Goal: Information Seeking & Learning: Learn about a topic

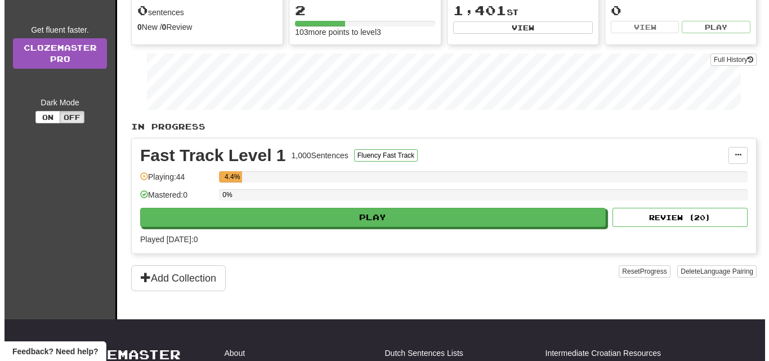
scroll to position [207, 0]
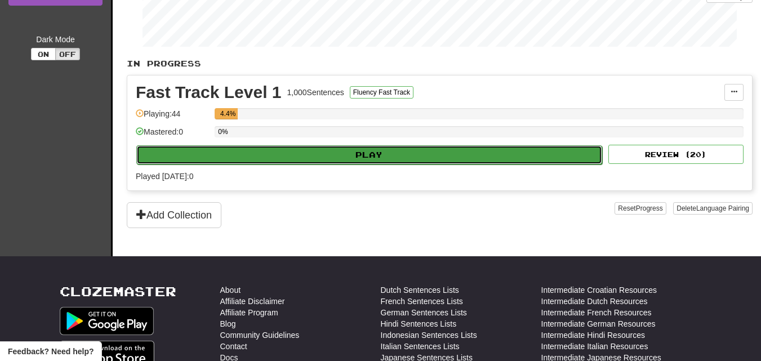
click at [301, 153] on button "Play" at bounding box center [369, 154] width 466 height 19
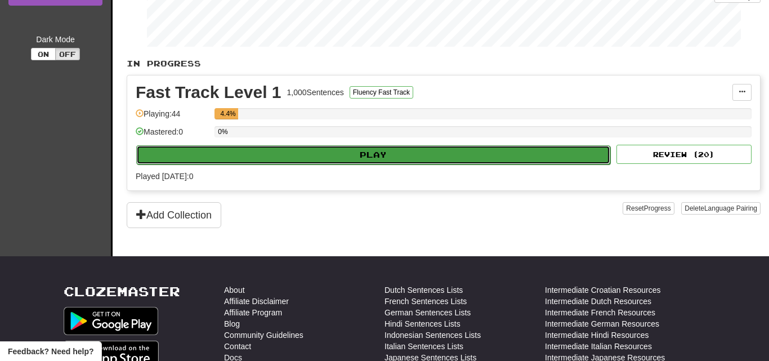
select select "**"
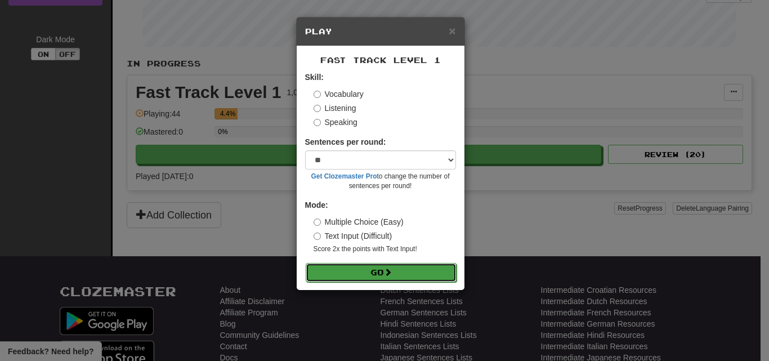
click at [376, 272] on button "Go" at bounding box center [381, 272] width 151 height 19
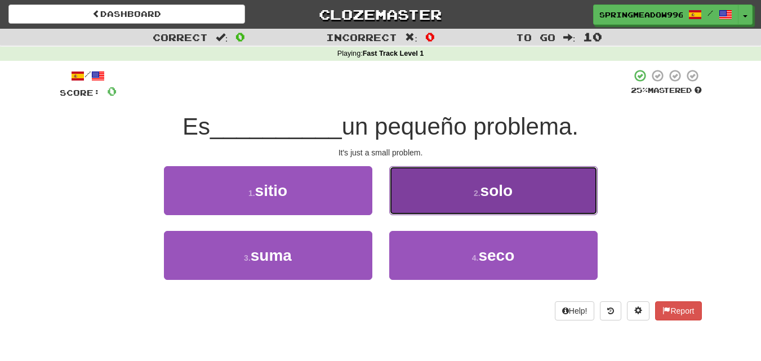
click at [436, 191] on button "2 . solo" at bounding box center [493, 190] width 208 height 49
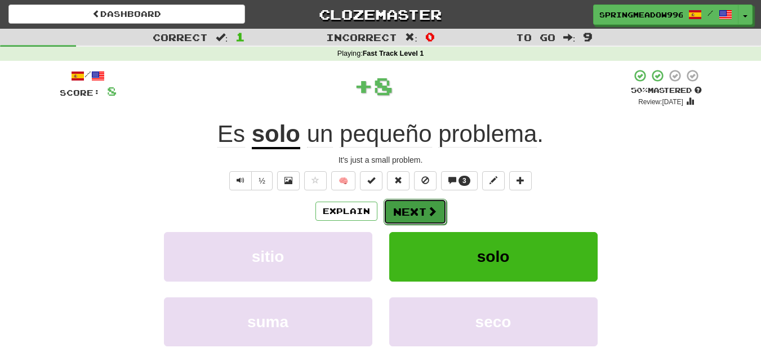
click at [409, 213] on button "Next" at bounding box center [414, 212] width 63 height 26
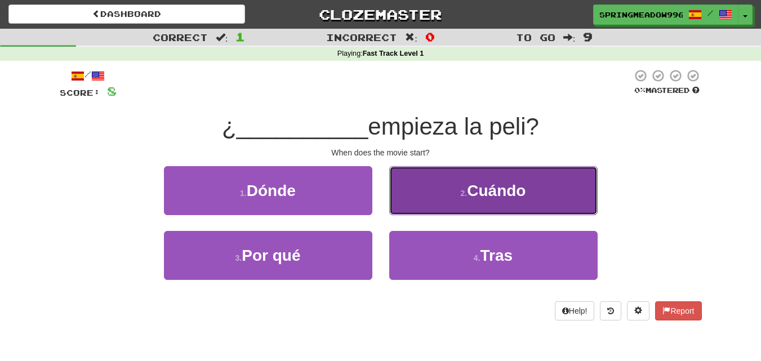
click at [438, 197] on button "2 . Cuándo" at bounding box center [493, 190] width 208 height 49
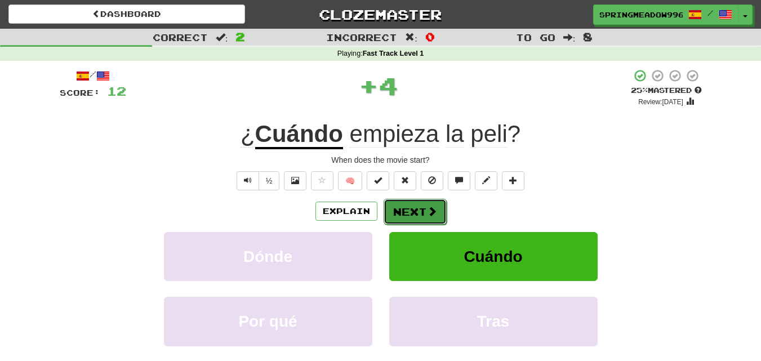
click at [410, 220] on button "Next" at bounding box center [414, 212] width 63 height 26
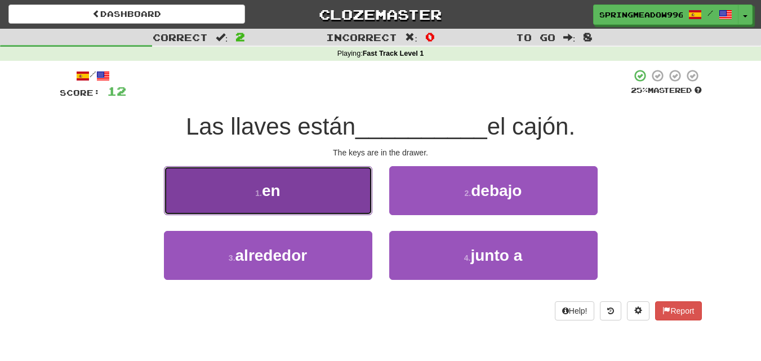
click at [296, 184] on button "1 . en" at bounding box center [268, 190] width 208 height 49
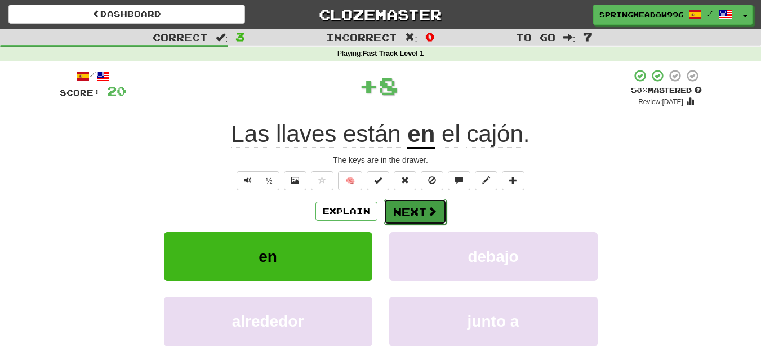
click at [413, 207] on button "Next" at bounding box center [414, 212] width 63 height 26
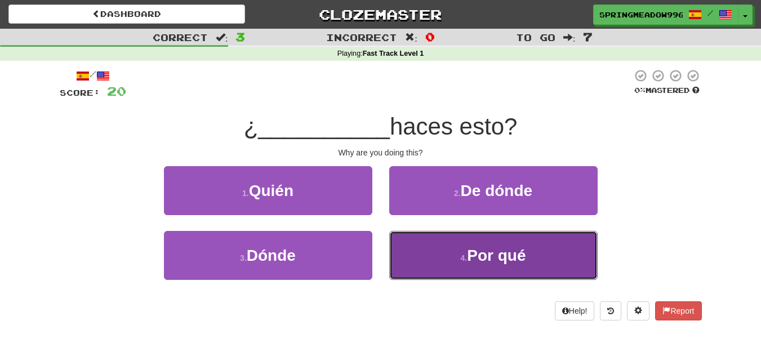
click at [441, 252] on button "4 . Por qué" at bounding box center [493, 255] width 208 height 49
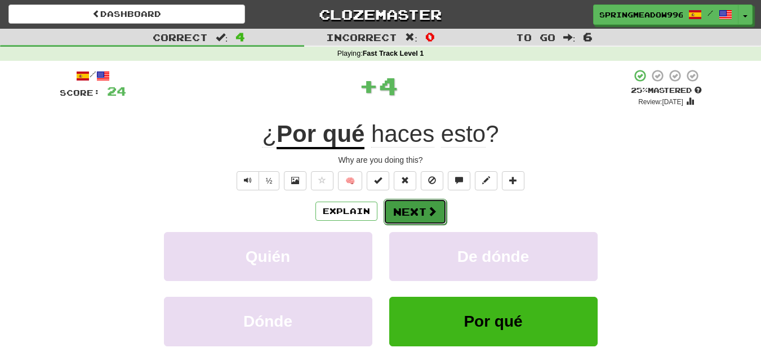
click at [398, 200] on button "Next" at bounding box center [414, 212] width 63 height 26
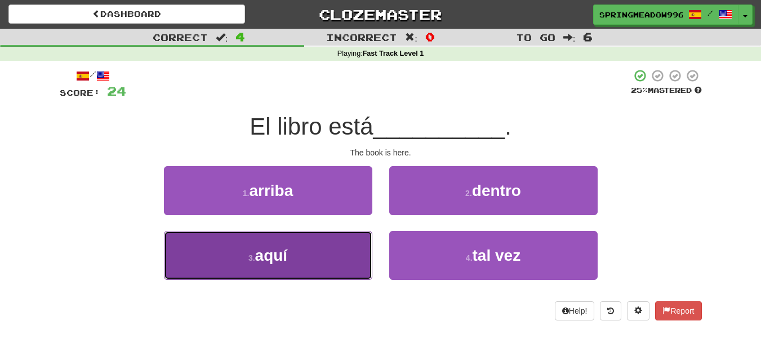
click at [278, 258] on span "aquí" at bounding box center [271, 255] width 33 height 17
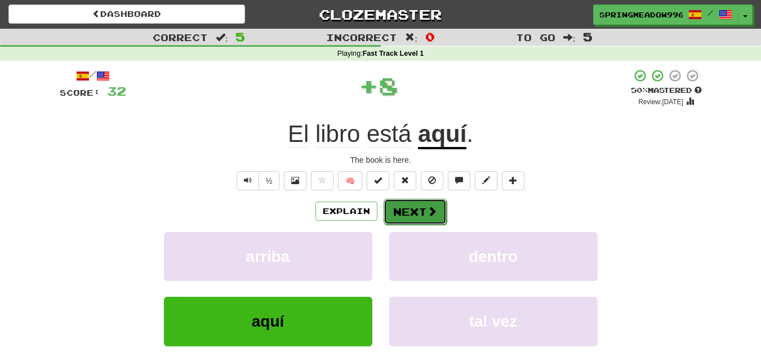
click at [392, 207] on button "Next" at bounding box center [414, 212] width 63 height 26
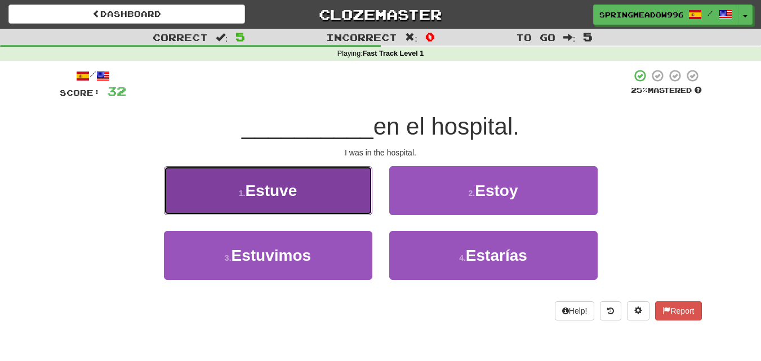
click at [311, 184] on button "1 . Estuve" at bounding box center [268, 190] width 208 height 49
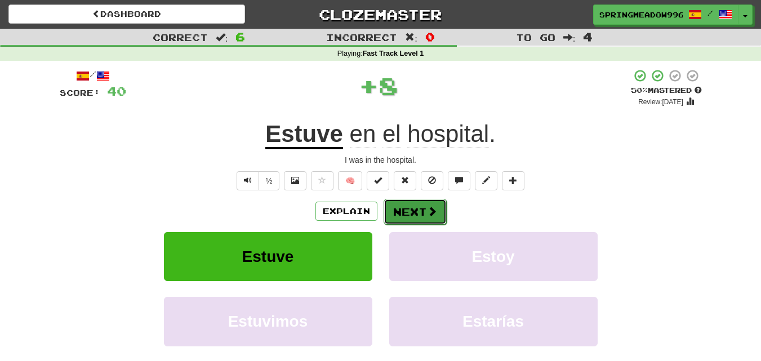
click at [406, 207] on button "Next" at bounding box center [414, 212] width 63 height 26
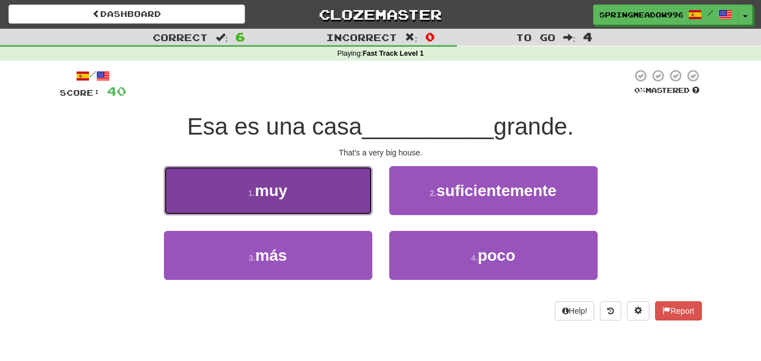
click at [314, 209] on button "1 . muy" at bounding box center [268, 190] width 208 height 49
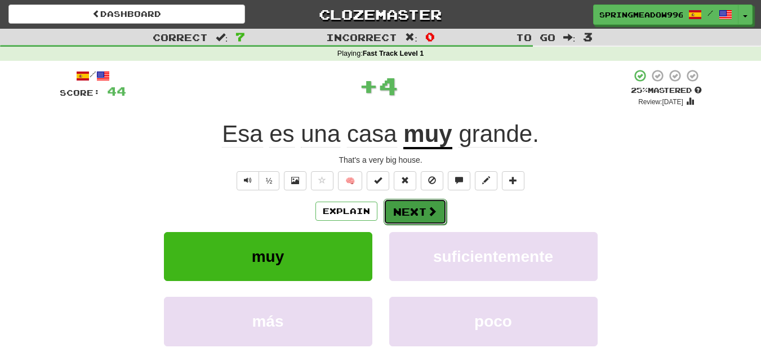
click at [404, 213] on button "Next" at bounding box center [414, 212] width 63 height 26
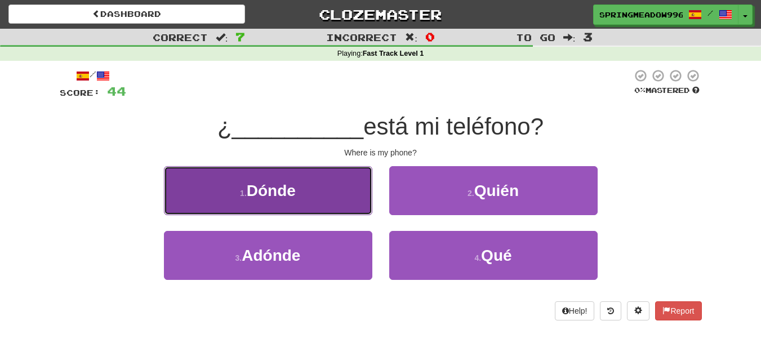
click at [316, 196] on button "1 . Dónde" at bounding box center [268, 190] width 208 height 49
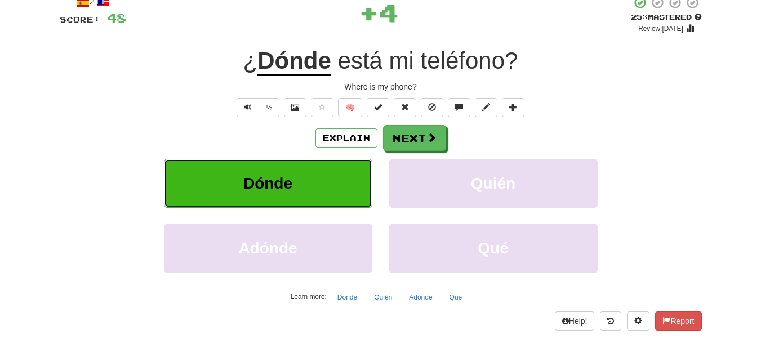
scroll to position [75, 0]
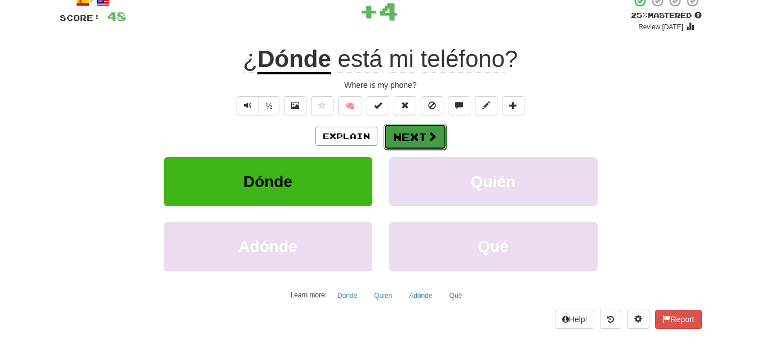
click at [409, 139] on button "Next" at bounding box center [414, 137] width 63 height 26
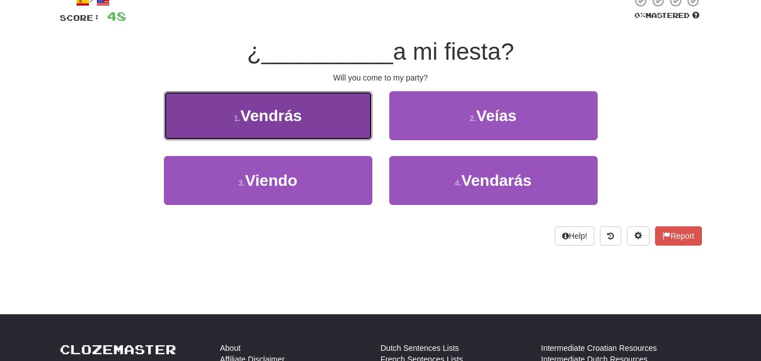
click at [321, 138] on button "1 . [GEOGRAPHIC_DATA]" at bounding box center [268, 115] width 208 height 49
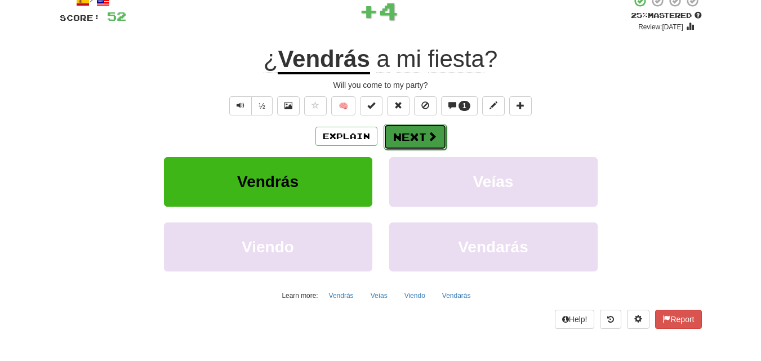
click at [392, 132] on button "Next" at bounding box center [414, 137] width 63 height 26
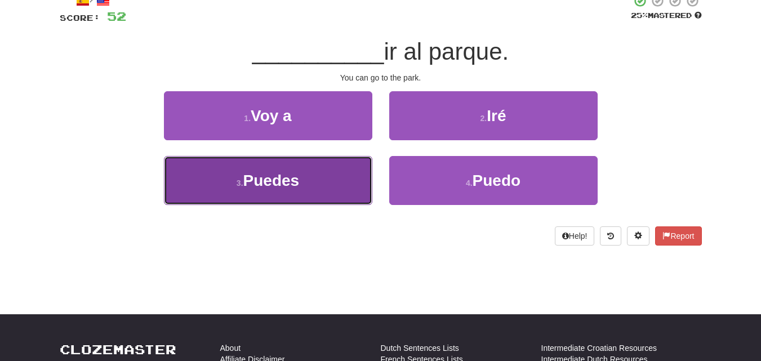
click at [314, 187] on button "3 . Puedes" at bounding box center [268, 180] width 208 height 49
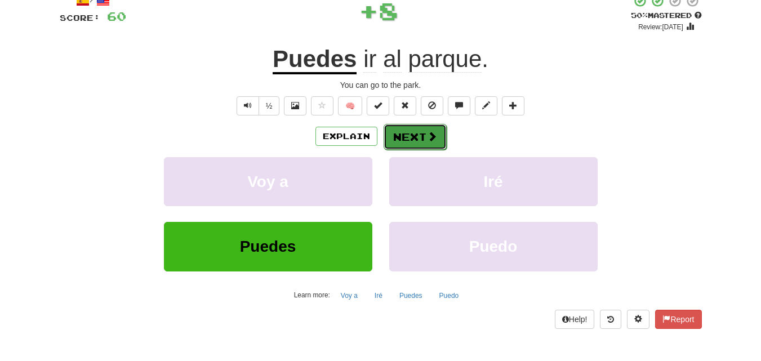
click at [406, 137] on button "Next" at bounding box center [414, 137] width 63 height 26
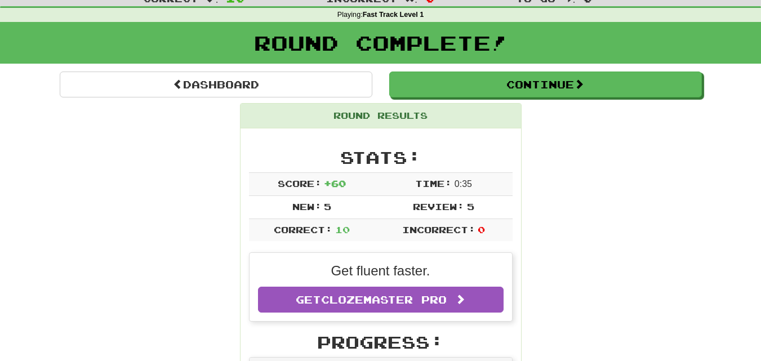
scroll to position [0, 0]
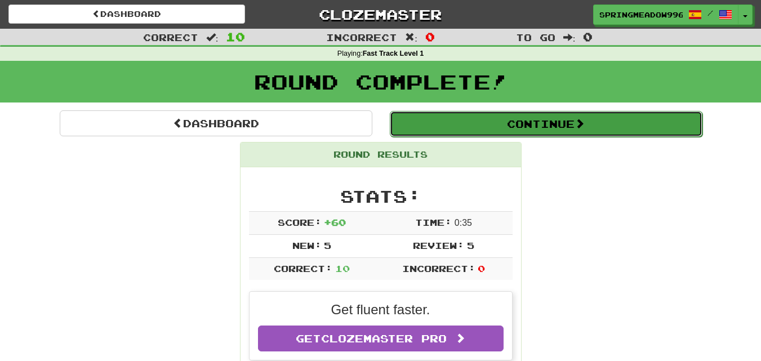
click at [517, 130] on button "Continue" at bounding box center [546, 124] width 312 height 26
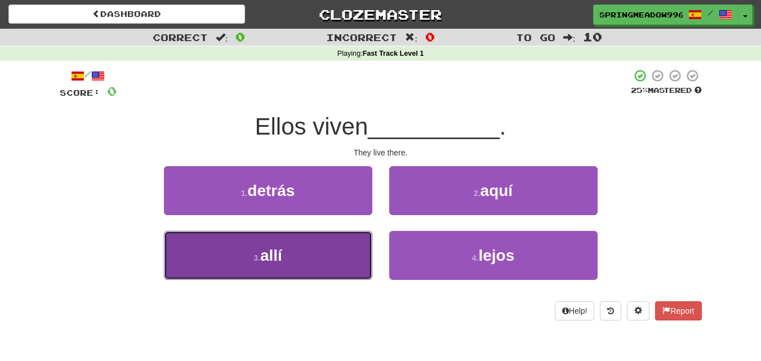
click at [319, 234] on button "3 . allí" at bounding box center [268, 255] width 208 height 49
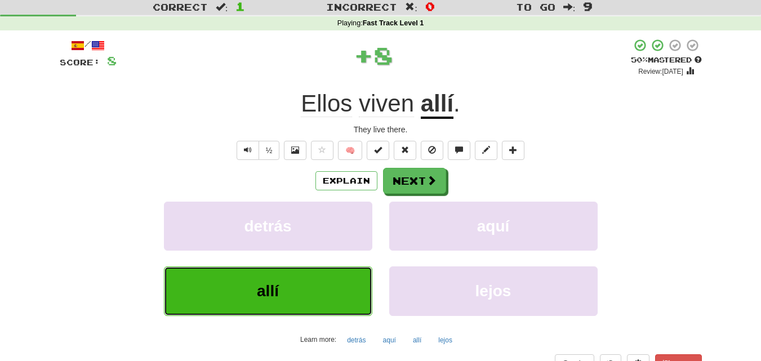
scroll to position [68, 0]
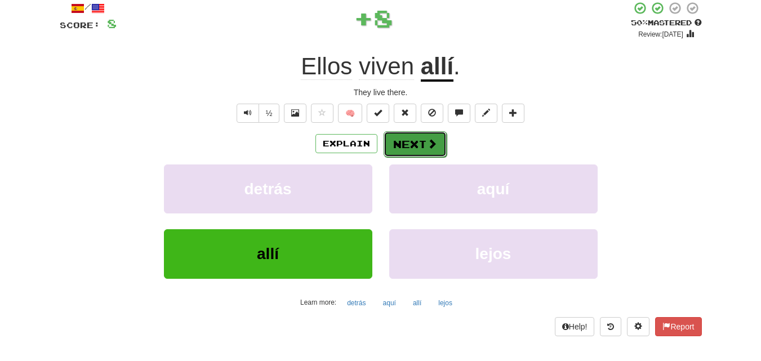
click at [418, 142] on button "Next" at bounding box center [414, 144] width 63 height 26
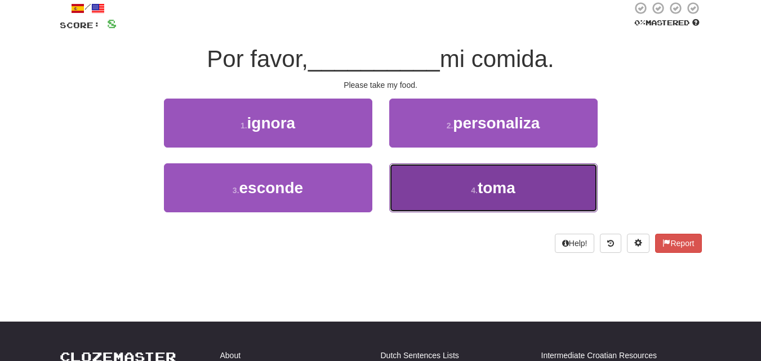
click at [448, 187] on button "4 . toma" at bounding box center [493, 187] width 208 height 49
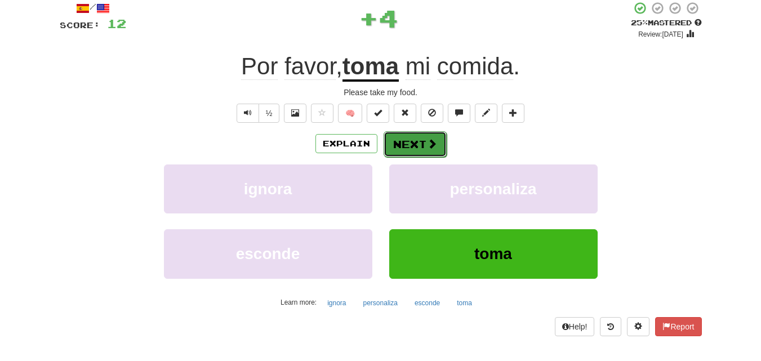
click at [400, 138] on button "Next" at bounding box center [414, 144] width 63 height 26
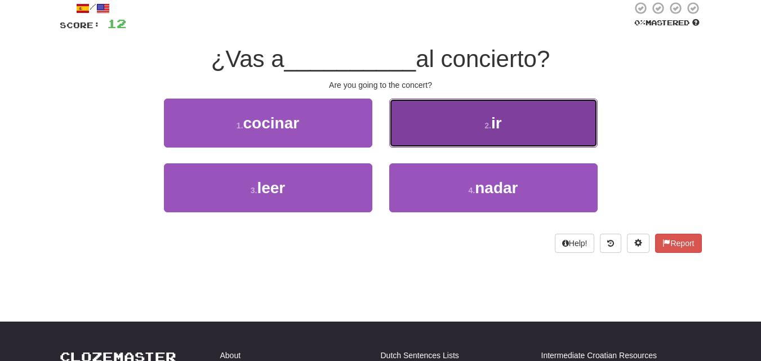
click at [445, 122] on button "2 . ir" at bounding box center [493, 123] width 208 height 49
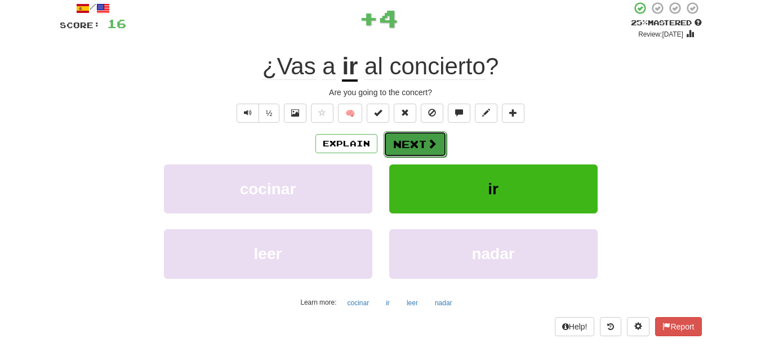
click at [411, 142] on button "Next" at bounding box center [414, 144] width 63 height 26
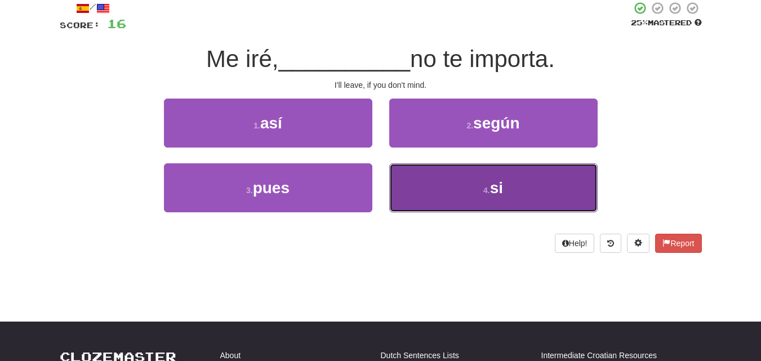
click at [426, 196] on button "4 . si" at bounding box center [493, 187] width 208 height 49
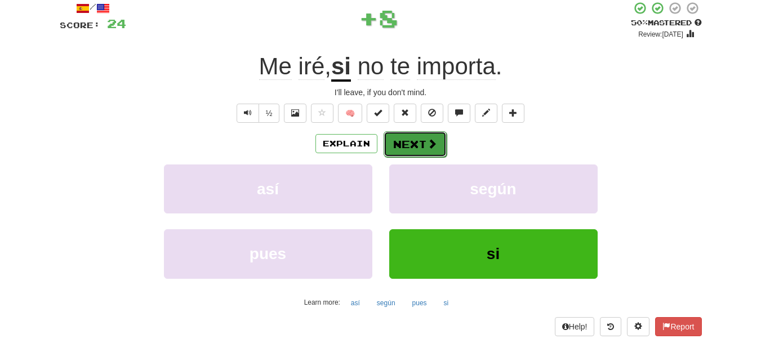
click at [411, 136] on button "Next" at bounding box center [414, 144] width 63 height 26
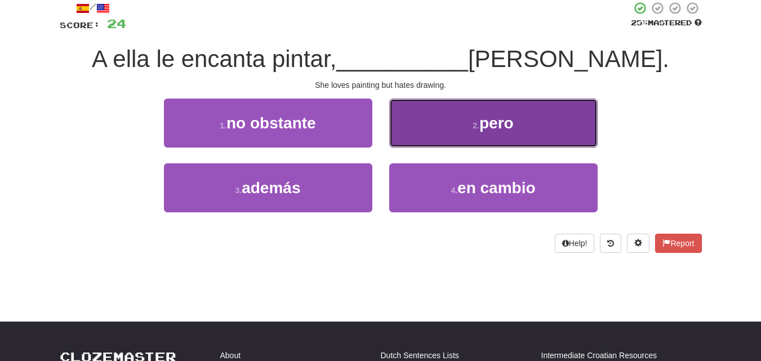
click at [424, 125] on button "2 . pero" at bounding box center [493, 123] width 208 height 49
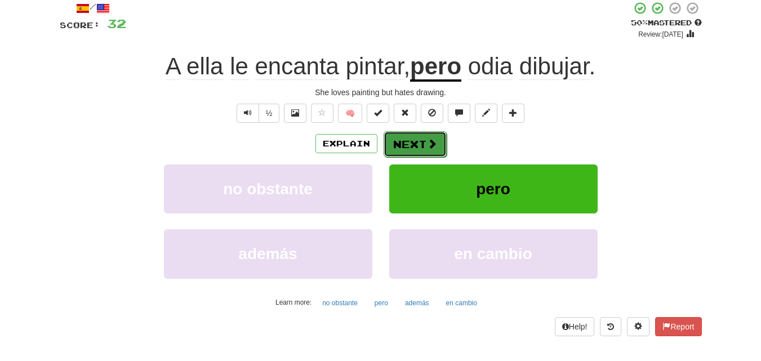
click at [405, 136] on button "Next" at bounding box center [414, 144] width 63 height 26
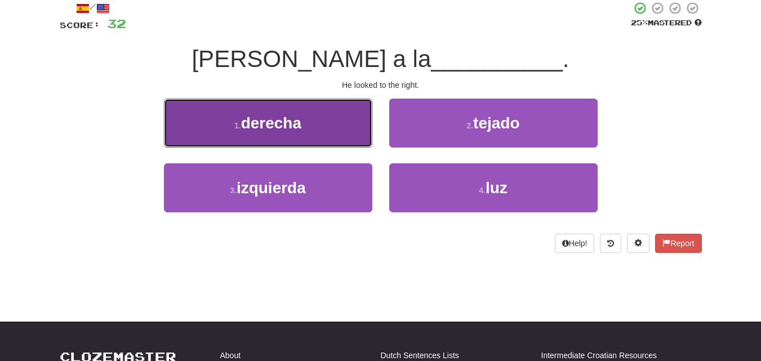
click at [354, 135] on button "1 . derecha" at bounding box center [268, 123] width 208 height 49
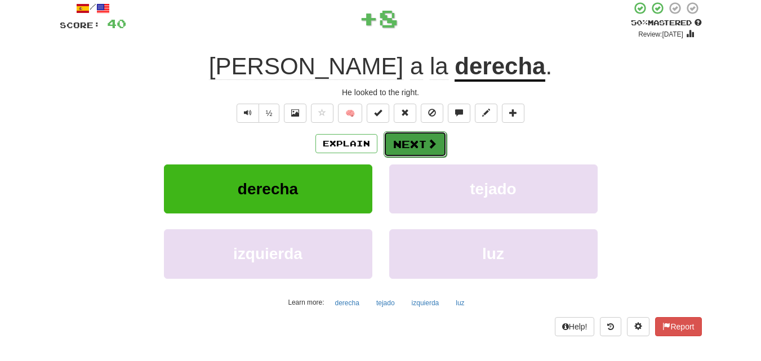
click at [414, 138] on button "Next" at bounding box center [414, 144] width 63 height 26
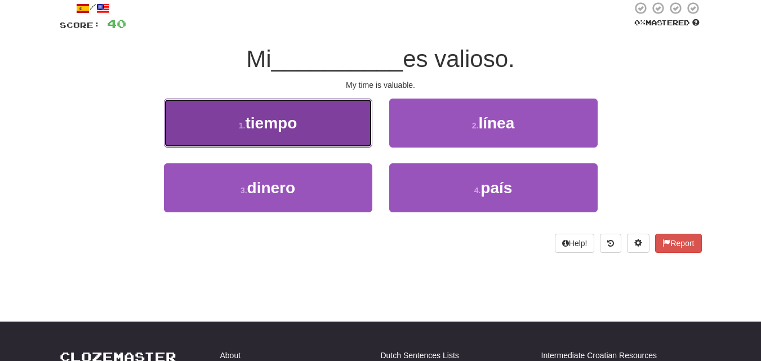
click at [298, 132] on button "1 . tiempo" at bounding box center [268, 123] width 208 height 49
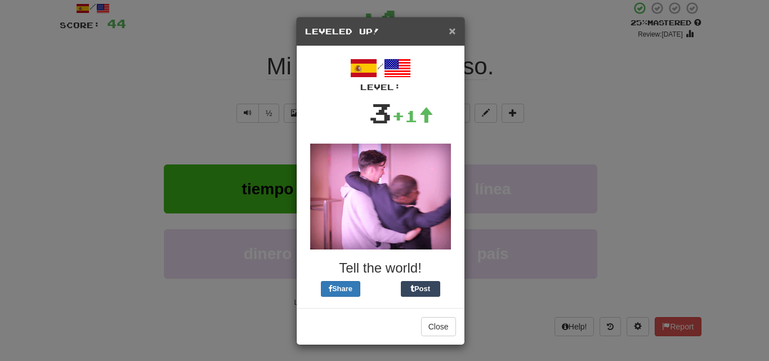
click at [449, 33] on span "×" at bounding box center [452, 30] width 7 height 13
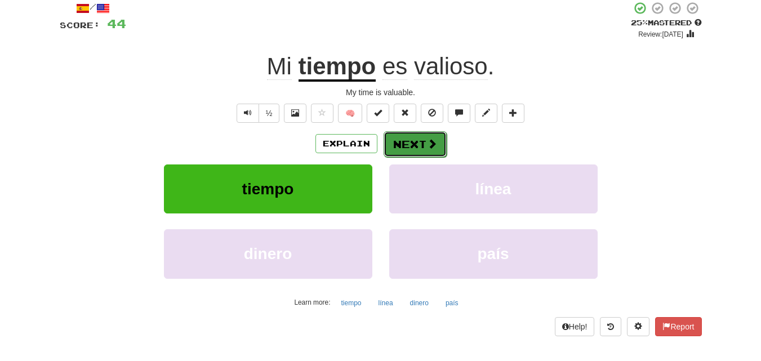
click at [419, 141] on button "Next" at bounding box center [414, 144] width 63 height 26
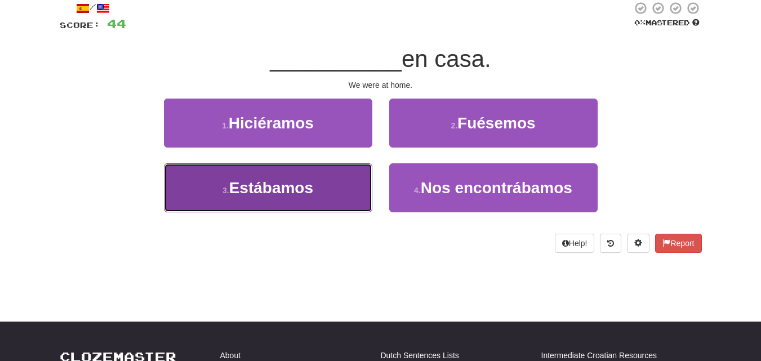
click at [320, 190] on button "3 . Estábamos" at bounding box center [268, 187] width 208 height 49
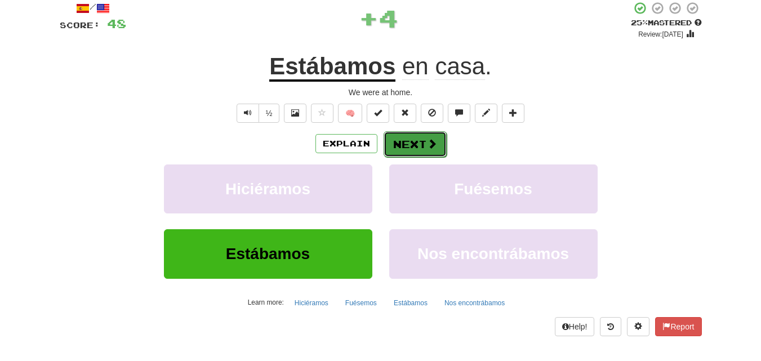
click at [407, 142] on button "Next" at bounding box center [414, 144] width 63 height 26
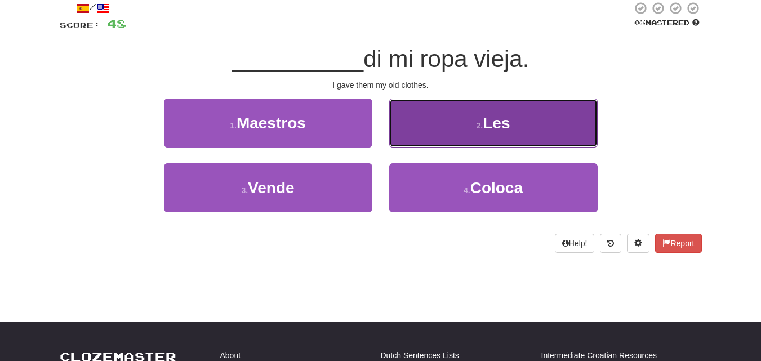
click at [449, 115] on button "2 . Les" at bounding box center [493, 123] width 208 height 49
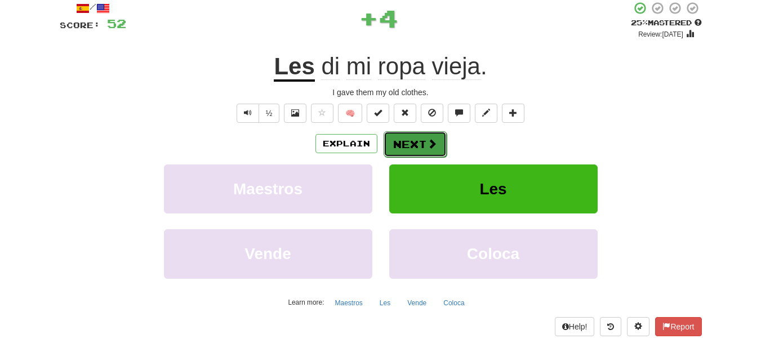
click at [400, 140] on button "Next" at bounding box center [414, 144] width 63 height 26
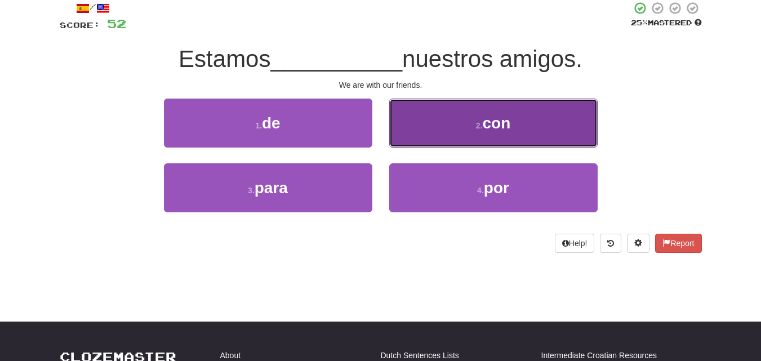
click at [425, 134] on button "2 . con" at bounding box center [493, 123] width 208 height 49
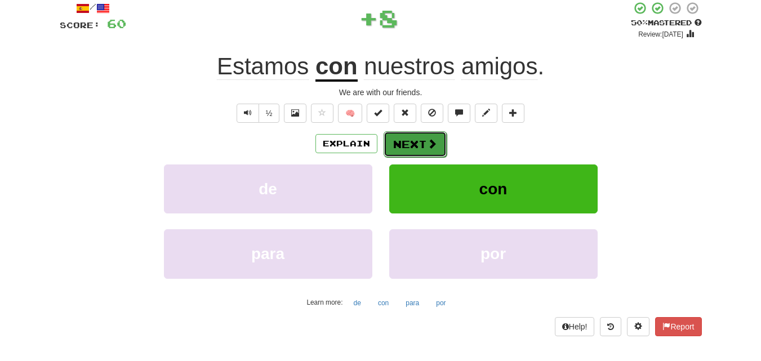
click at [398, 146] on button "Next" at bounding box center [414, 144] width 63 height 26
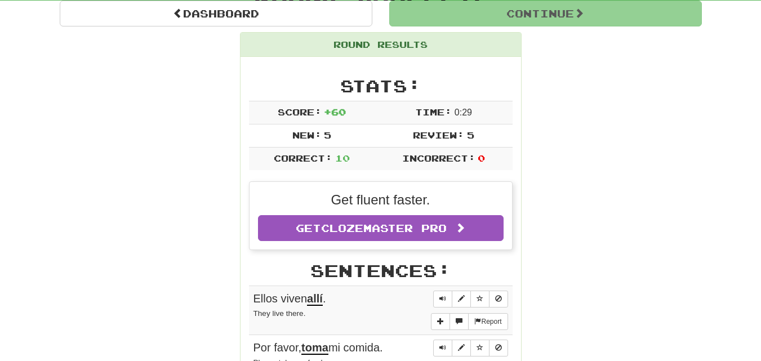
scroll to position [117, 0]
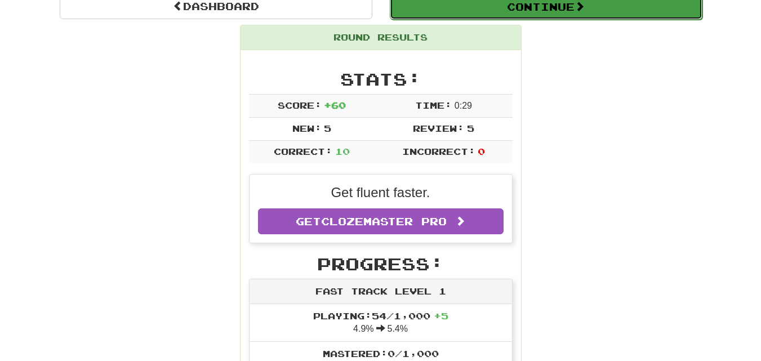
click at [489, 15] on button "Continue" at bounding box center [546, 7] width 312 height 26
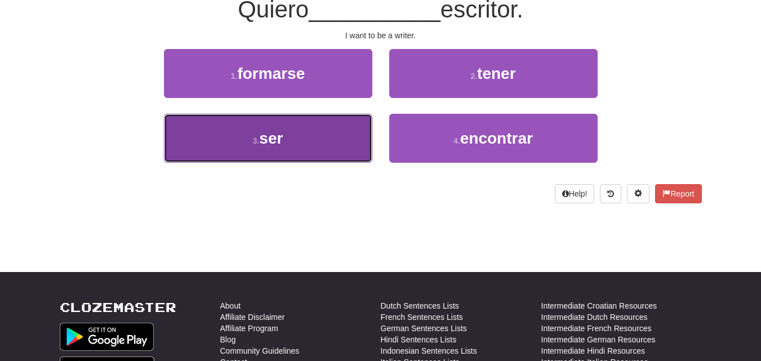
click at [330, 137] on button "3 . ser" at bounding box center [268, 138] width 208 height 49
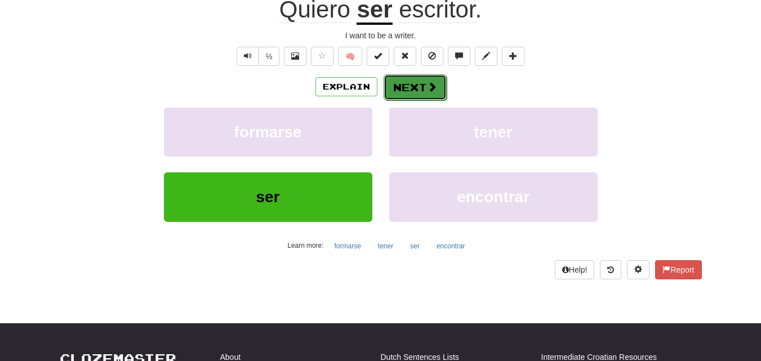
click at [409, 77] on button "Next" at bounding box center [414, 87] width 63 height 26
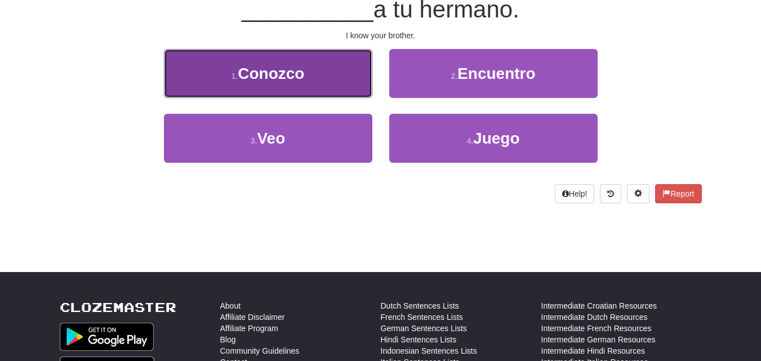
click at [215, 66] on button "1 . Conozco" at bounding box center [268, 73] width 208 height 49
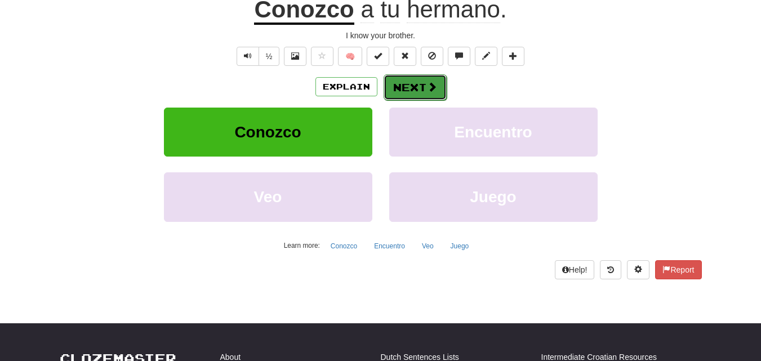
click at [428, 90] on span at bounding box center [432, 87] width 10 height 10
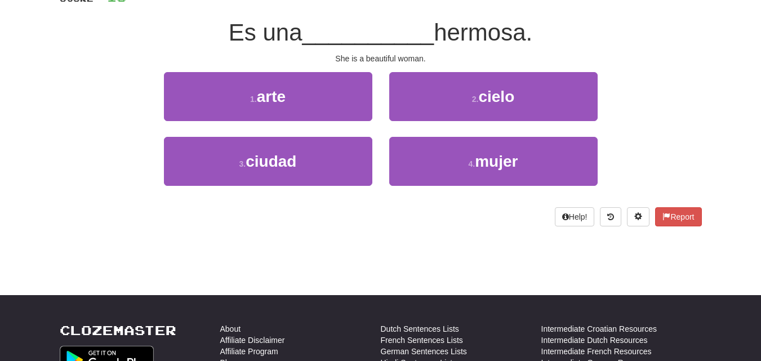
scroll to position [91, 0]
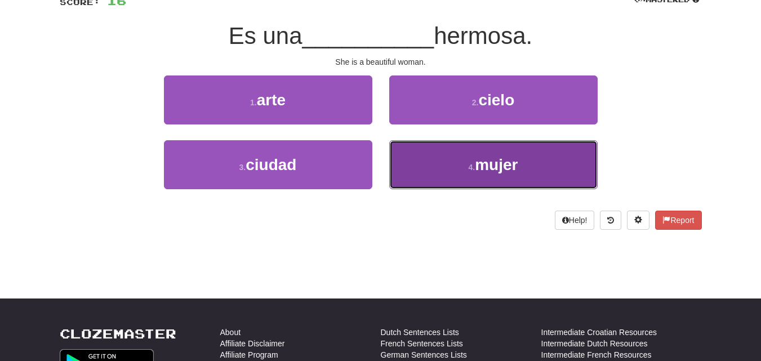
click at [421, 169] on button "4 . mujer" at bounding box center [493, 164] width 208 height 49
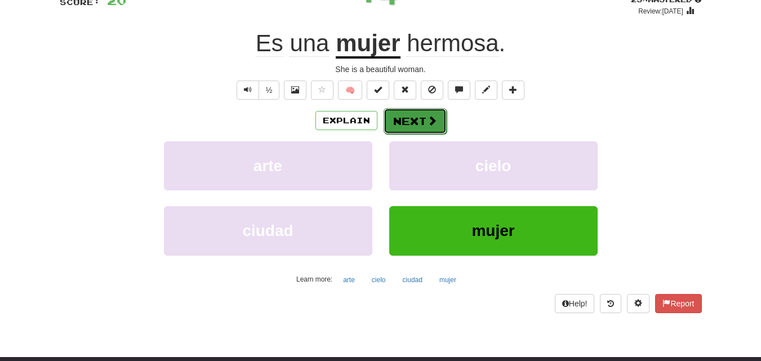
click at [402, 118] on button "Next" at bounding box center [414, 121] width 63 height 26
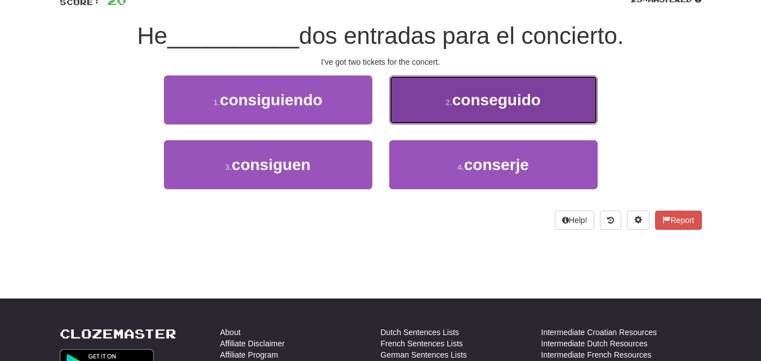
click at [440, 102] on button "2 . conseguido" at bounding box center [493, 99] width 208 height 49
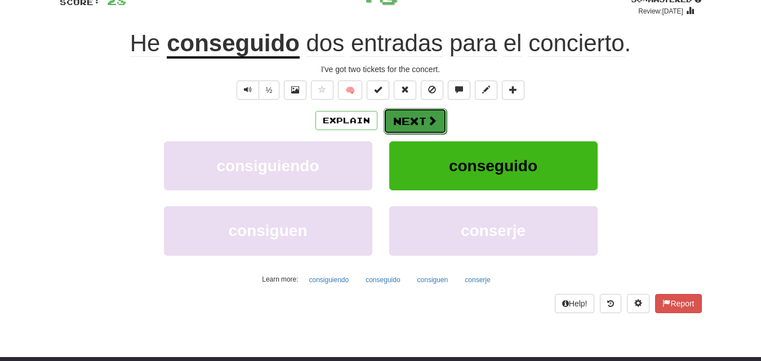
click at [407, 122] on button "Next" at bounding box center [414, 121] width 63 height 26
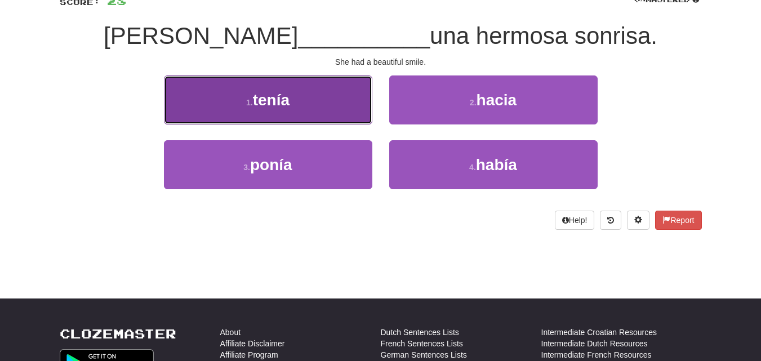
click at [329, 91] on button "1 . tenía" at bounding box center [268, 99] width 208 height 49
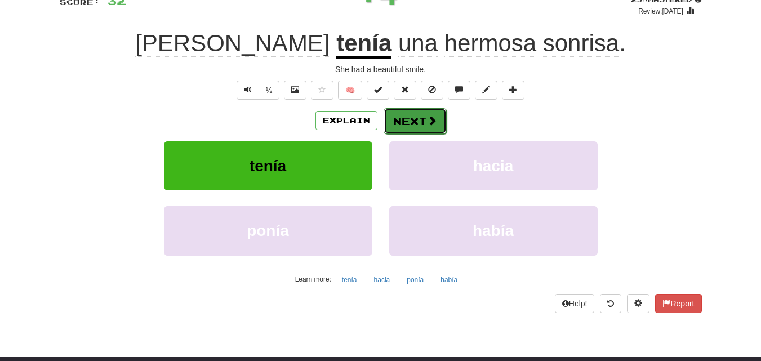
click at [407, 117] on button "Next" at bounding box center [414, 121] width 63 height 26
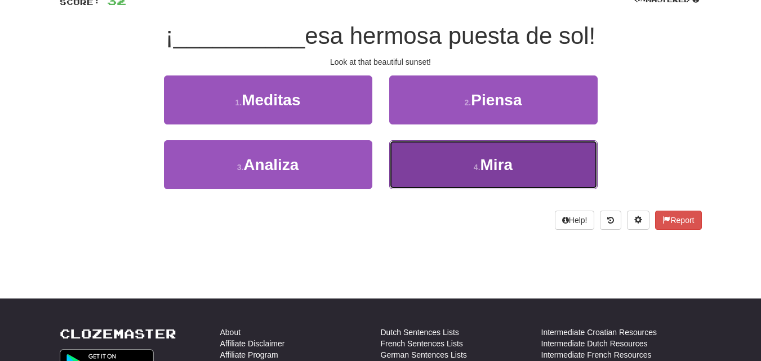
click at [426, 177] on button "4 . Mira" at bounding box center [493, 164] width 208 height 49
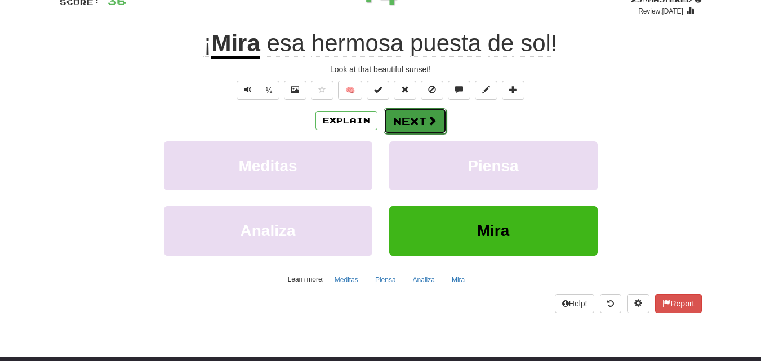
click at [398, 122] on button "Next" at bounding box center [414, 121] width 63 height 26
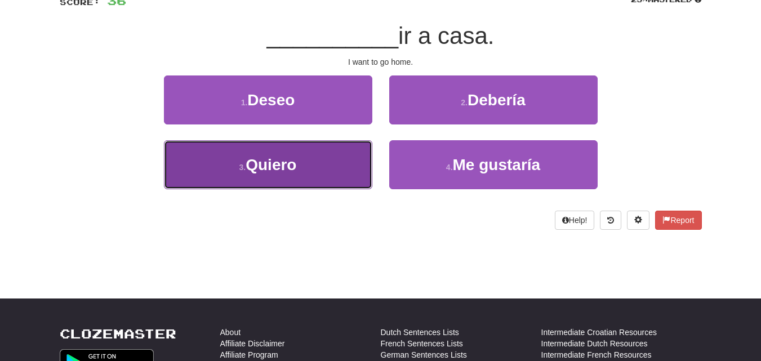
click at [324, 167] on button "3 . Quiero" at bounding box center [268, 164] width 208 height 49
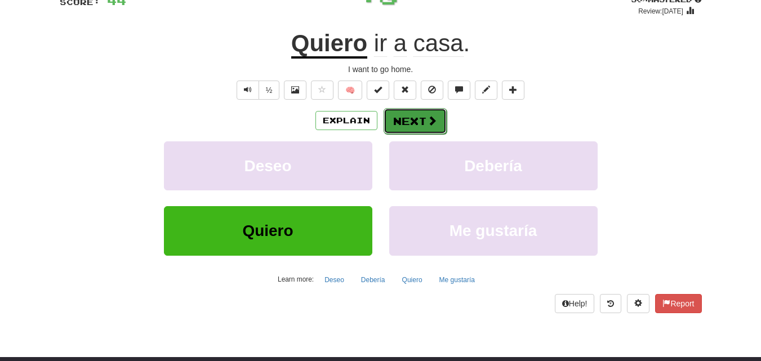
click at [416, 121] on button "Next" at bounding box center [414, 121] width 63 height 26
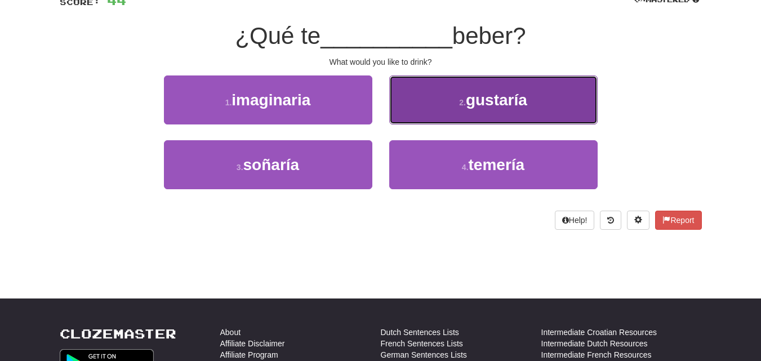
click at [443, 106] on button "2 . gustaría" at bounding box center [493, 99] width 208 height 49
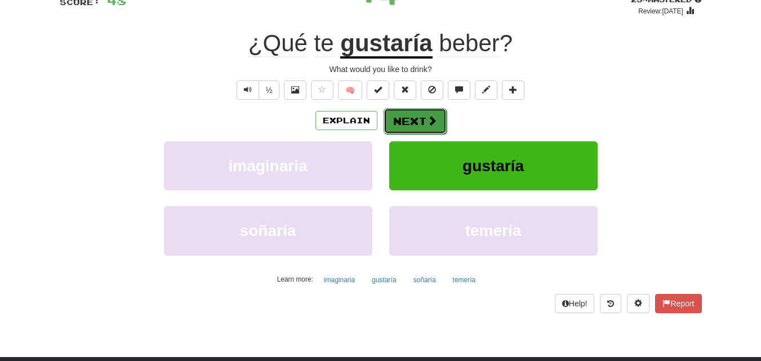
click at [413, 115] on button "Next" at bounding box center [414, 121] width 63 height 26
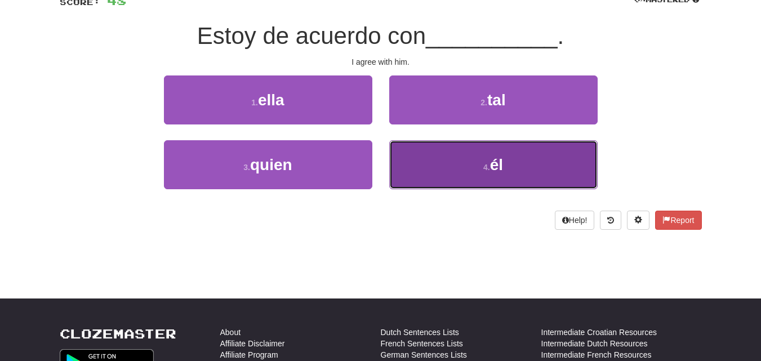
click at [435, 156] on button "4 . él" at bounding box center [493, 164] width 208 height 49
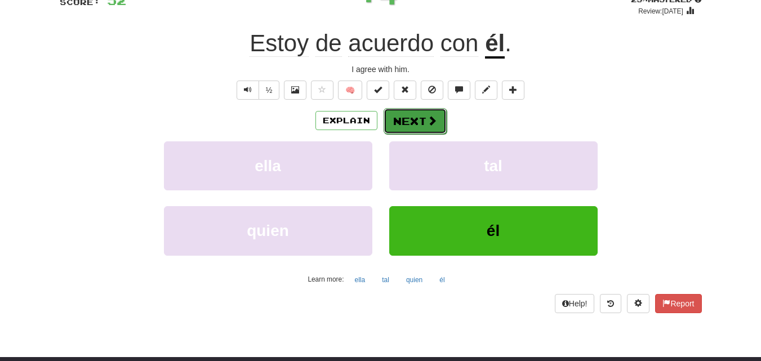
click at [399, 113] on button "Next" at bounding box center [414, 121] width 63 height 26
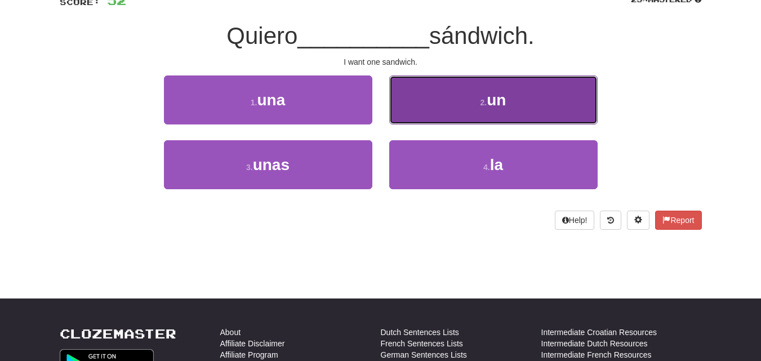
click at [456, 100] on button "2 . un" at bounding box center [493, 99] width 208 height 49
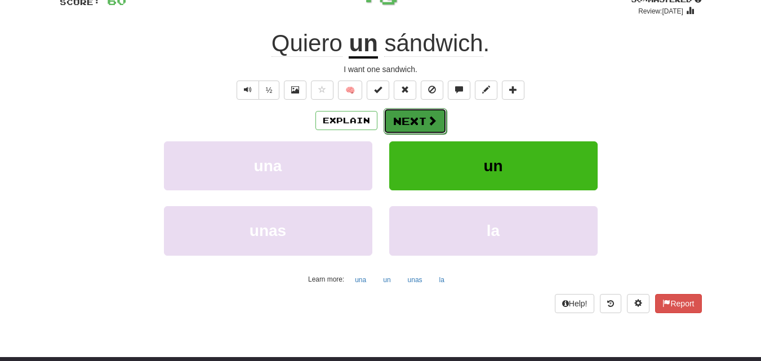
click at [417, 110] on button "Next" at bounding box center [414, 121] width 63 height 26
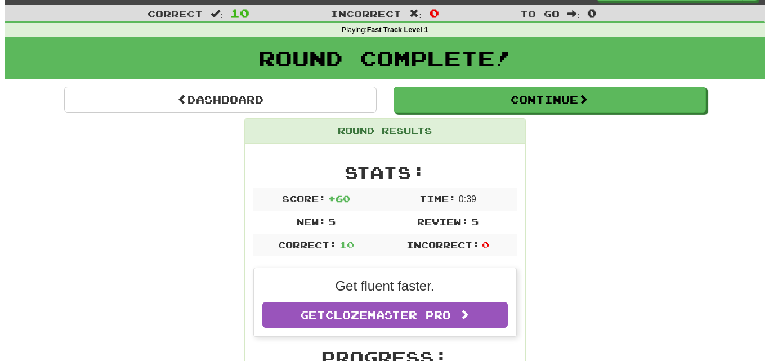
scroll to position [0, 0]
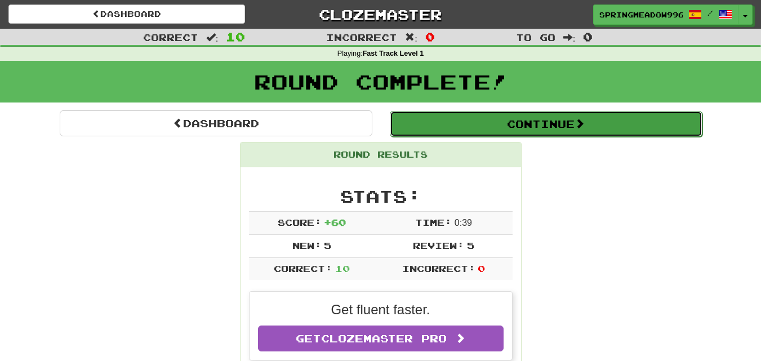
click at [468, 133] on button "Continue" at bounding box center [546, 124] width 312 height 26
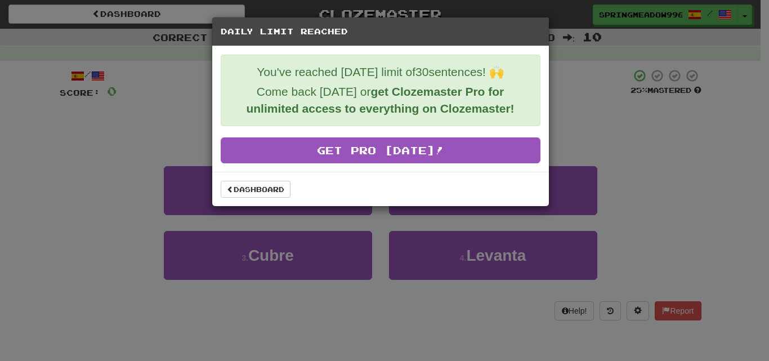
click at [199, 169] on div "Daily Limit Reached You've reached [DATE] limit of 30 sentences! 🙌 Come back [D…" at bounding box center [384, 180] width 769 height 361
